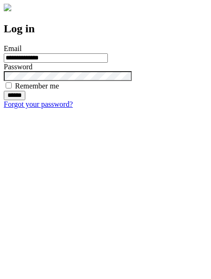
type input "**********"
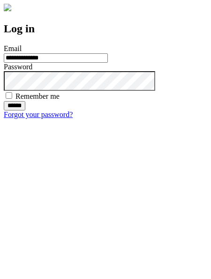
click at [25, 111] on input "******" at bounding box center [15, 105] width 22 height 9
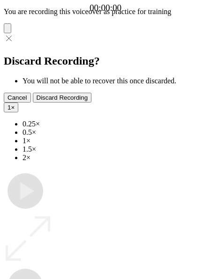
type input "**********"
